Goal: Entertainment & Leisure: Browse casually

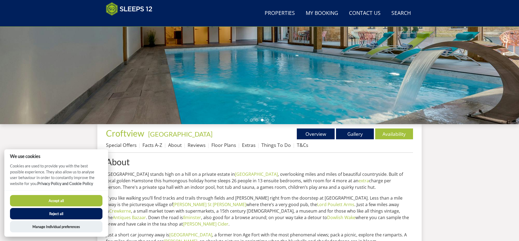
scroll to position [106, 0]
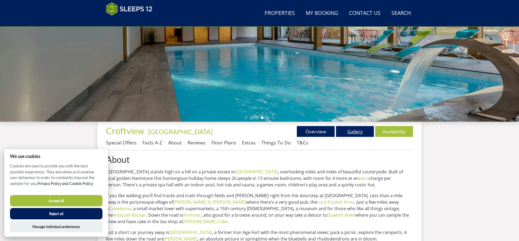
click at [357, 132] on link "Gallery" at bounding box center [355, 131] width 38 height 11
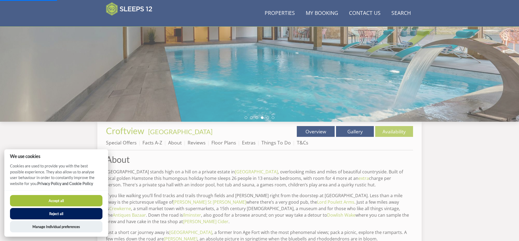
click at [66, 202] on button "Accept all" at bounding box center [56, 200] width 92 height 11
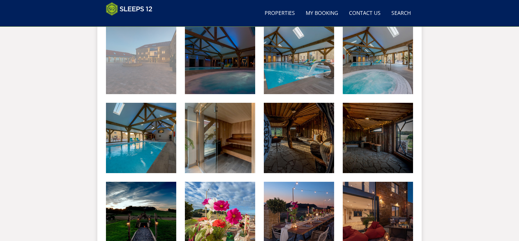
click at [143, 77] on img at bounding box center [141, 59] width 70 height 70
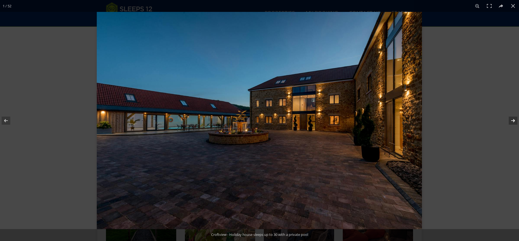
click at [513, 122] on button at bounding box center [509, 120] width 19 height 27
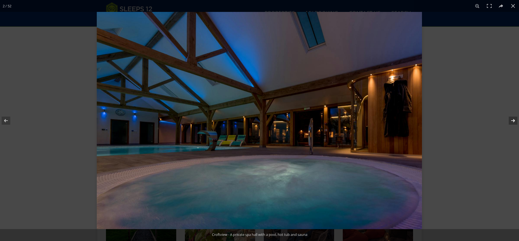
click at [513, 121] on button at bounding box center [509, 120] width 19 height 27
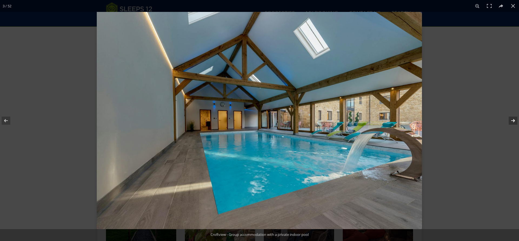
click at [512, 121] on button at bounding box center [509, 120] width 19 height 27
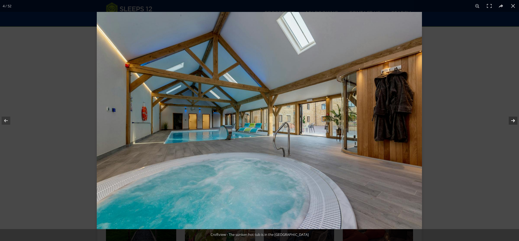
click at [512, 121] on button at bounding box center [509, 120] width 19 height 27
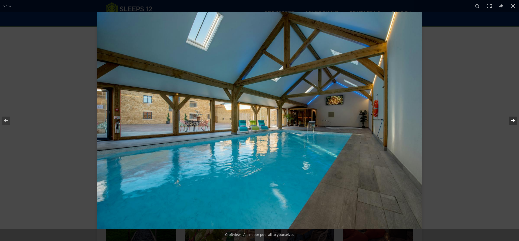
click at [512, 121] on button at bounding box center [509, 120] width 19 height 27
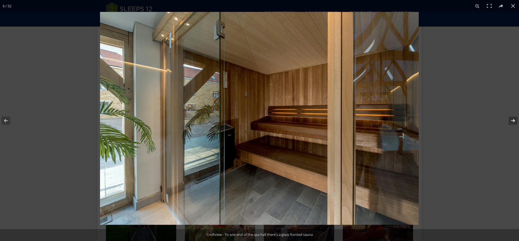
click at [511, 121] on button at bounding box center [509, 120] width 19 height 27
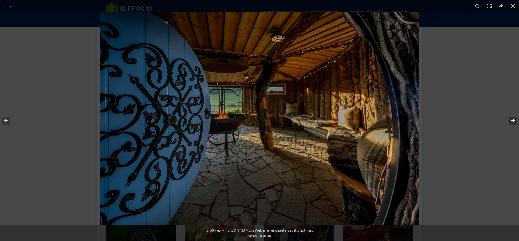
click at [511, 121] on button at bounding box center [509, 120] width 19 height 27
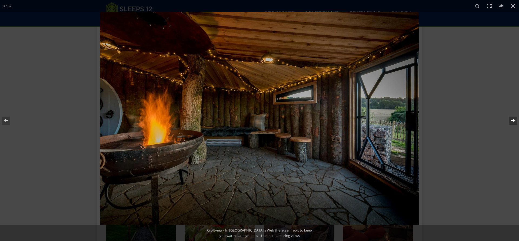
click at [511, 121] on button at bounding box center [509, 120] width 19 height 27
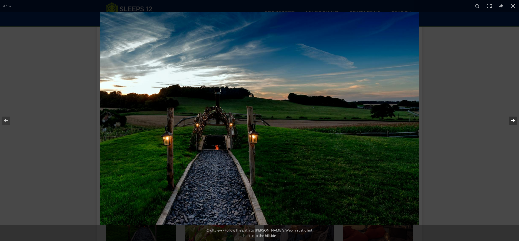
click at [511, 121] on button at bounding box center [509, 120] width 19 height 27
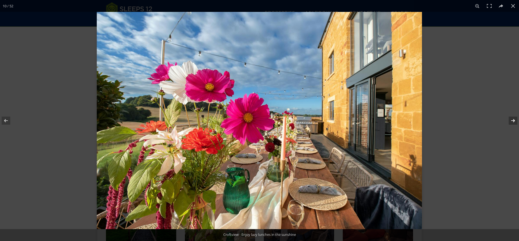
click at [511, 121] on button at bounding box center [509, 120] width 19 height 27
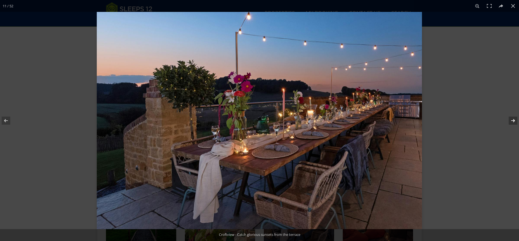
click at [511, 121] on button at bounding box center [509, 120] width 19 height 27
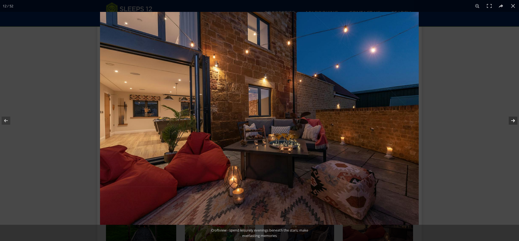
click at [511, 121] on button at bounding box center [509, 120] width 19 height 27
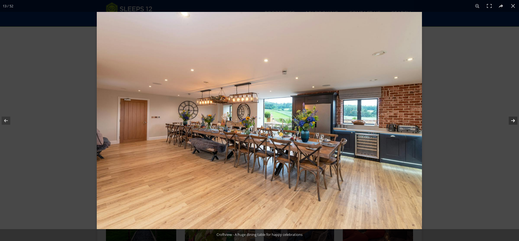
click at [511, 121] on button at bounding box center [509, 120] width 19 height 27
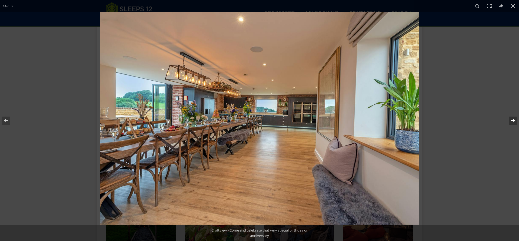
click at [511, 121] on button at bounding box center [509, 120] width 19 height 27
